Goal: Task Accomplishment & Management: Manage account settings

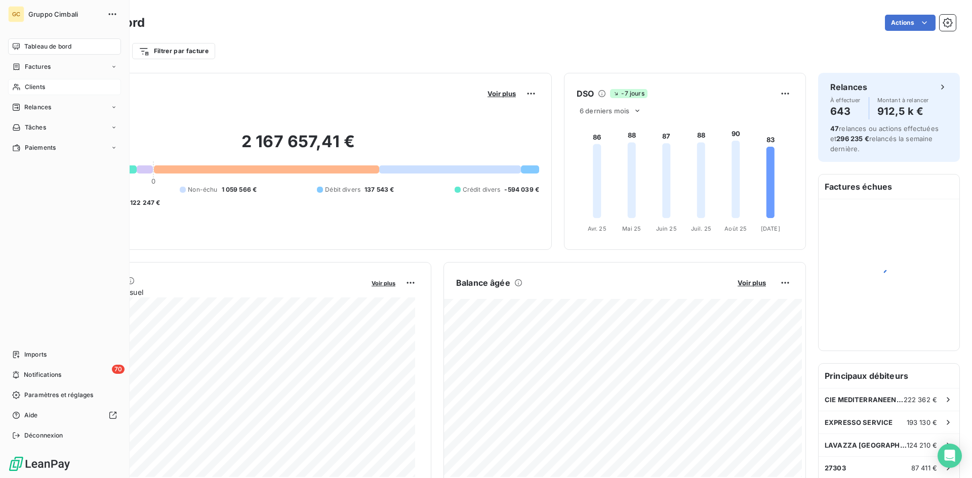
click at [22, 90] on div "Clients" at bounding box center [64, 87] width 113 height 16
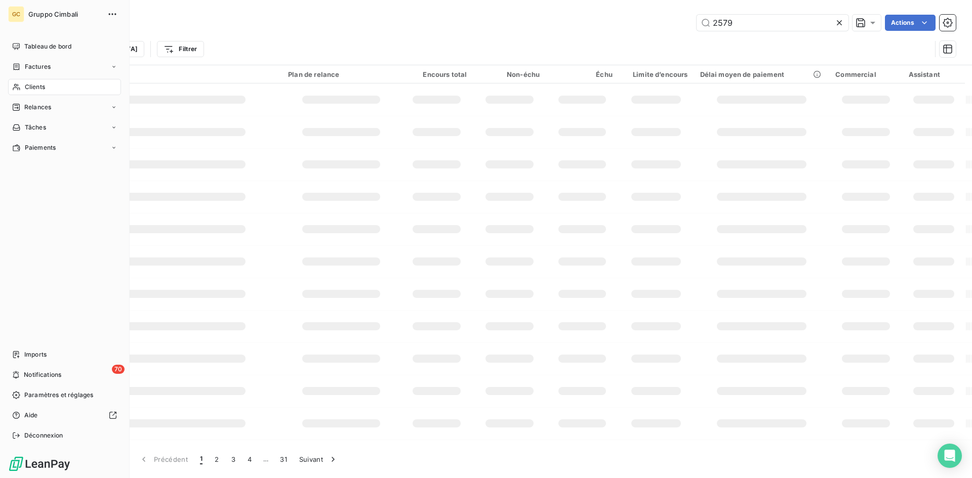
type input "2579"
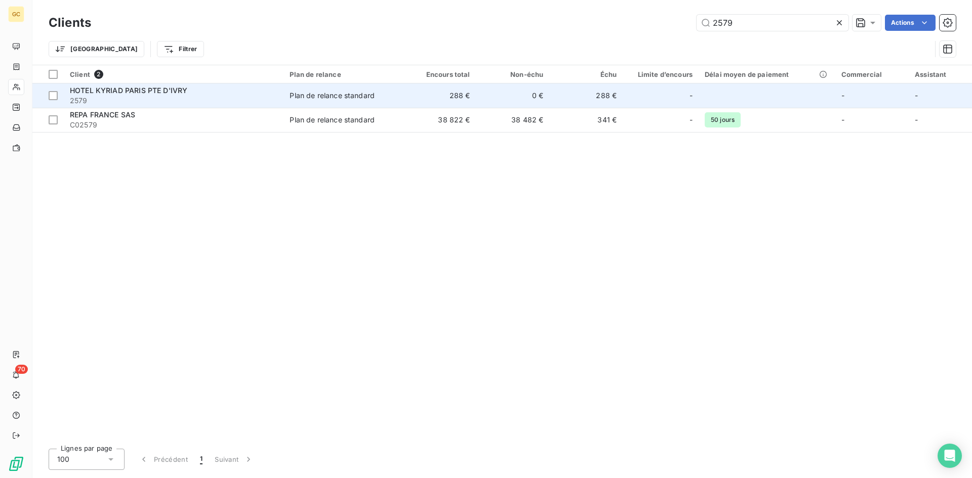
click at [136, 90] on span "HOTEL KYRIAD PARIS PTE D'IVRY" at bounding box center [128, 90] width 117 height 9
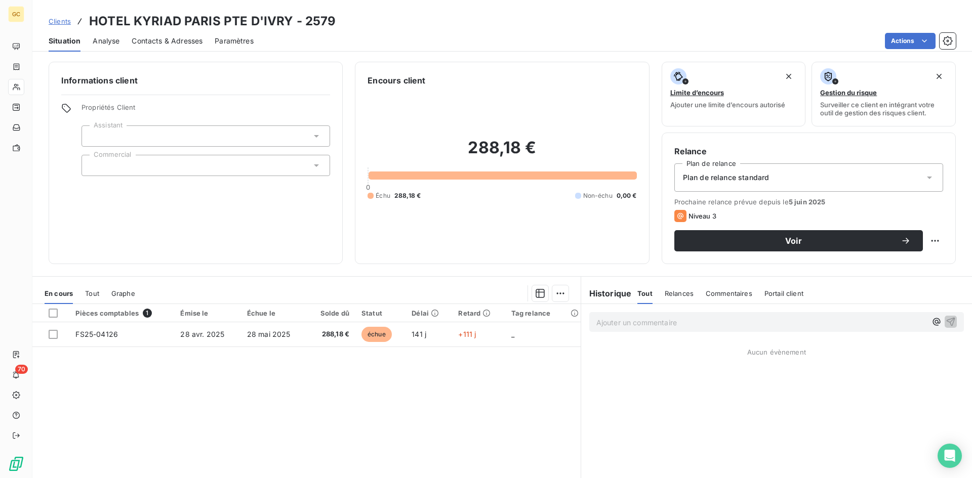
click at [159, 41] on span "Contacts & Adresses" at bounding box center [167, 41] width 71 height 10
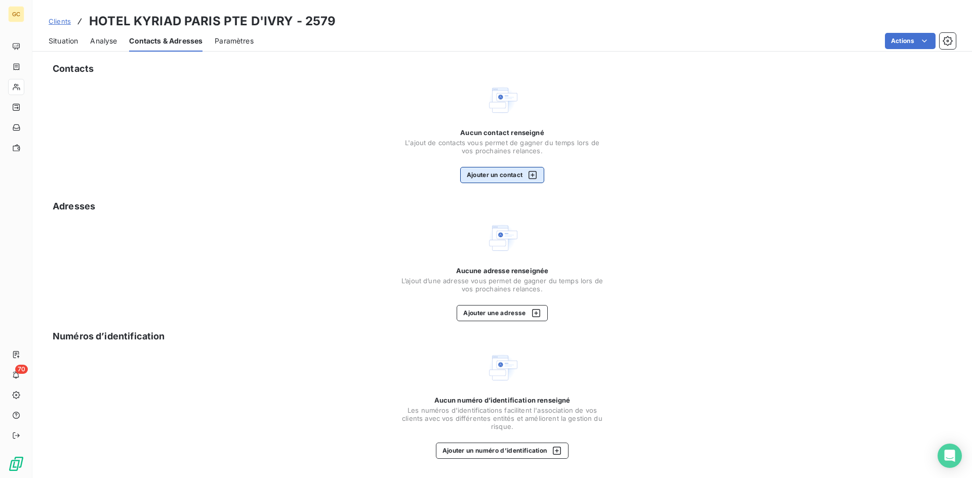
click at [511, 175] on button "Ajouter un contact" at bounding box center [502, 175] width 85 height 16
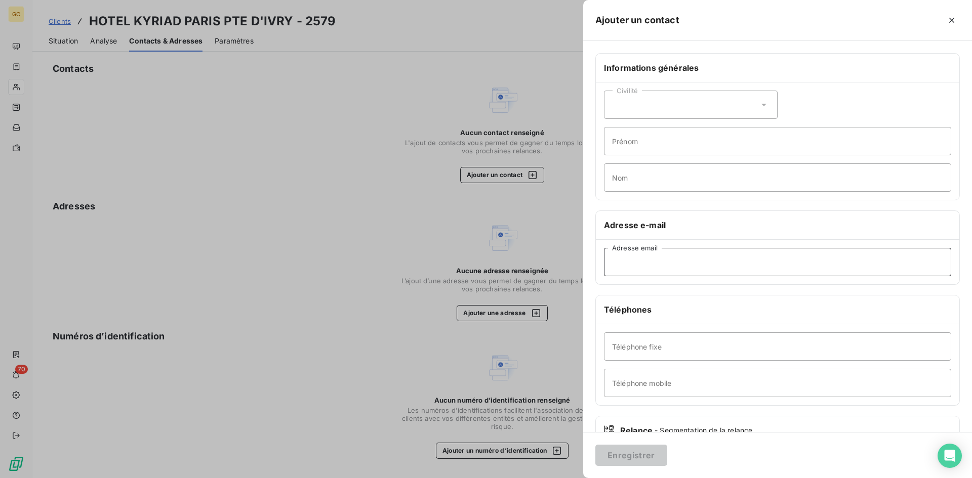
paste input "[EMAIL_ADDRESS][DOMAIN_NAME]"
type input "[EMAIL_ADDRESS][DOMAIN_NAME]"
click at [636, 454] on button "Enregistrer" at bounding box center [631, 455] width 72 height 21
